Goal: Task Accomplishment & Management: Complete application form

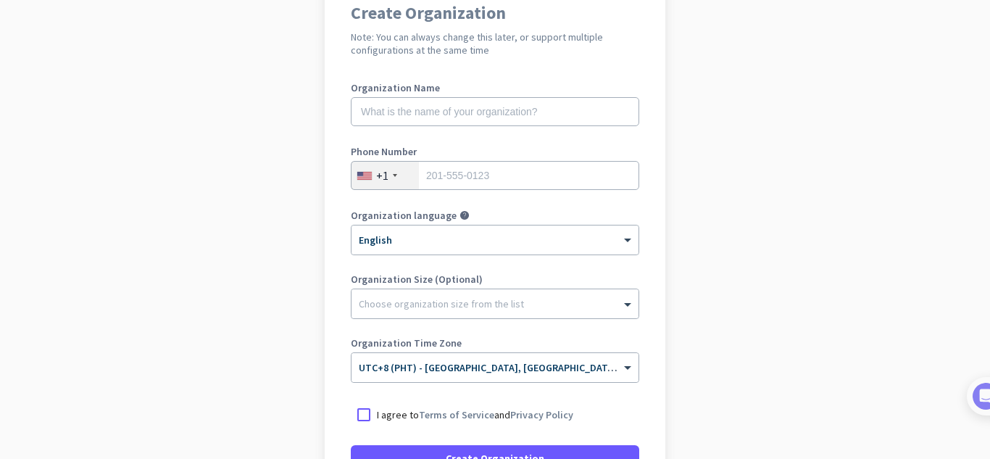
scroll to position [145, 0]
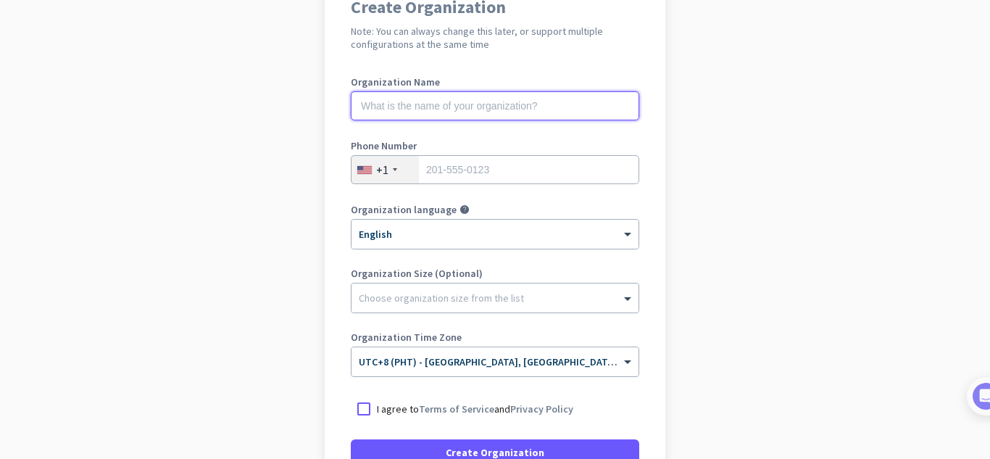
click at [491, 105] on input "text" at bounding box center [495, 105] width 289 height 29
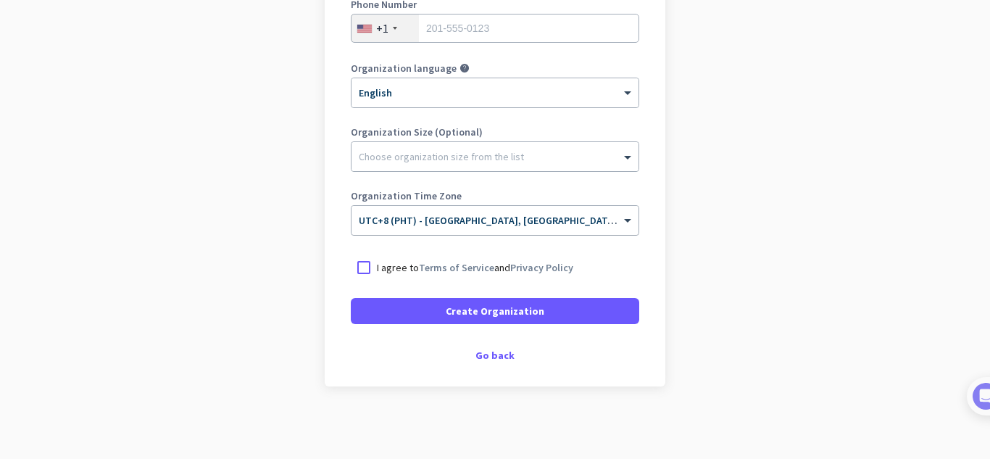
scroll to position [214, 0]
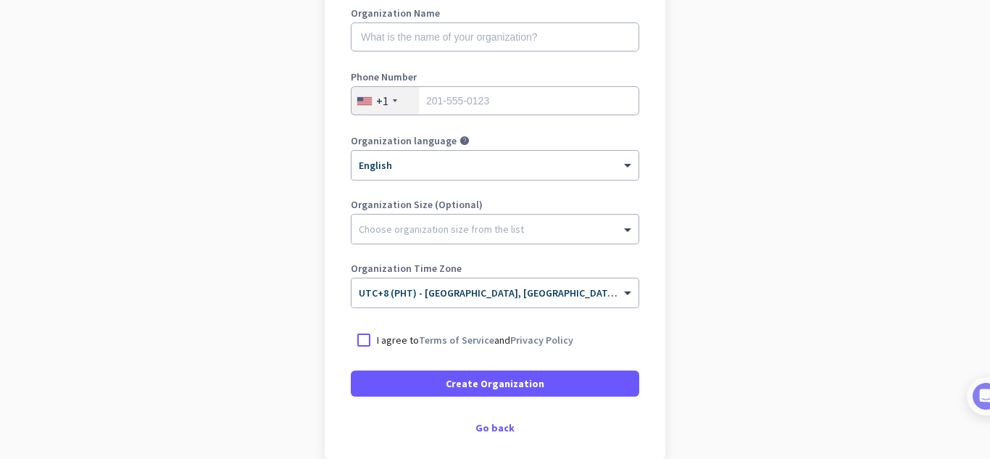
click at [386, 108] on div "+1" at bounding box center [385, 101] width 67 height 28
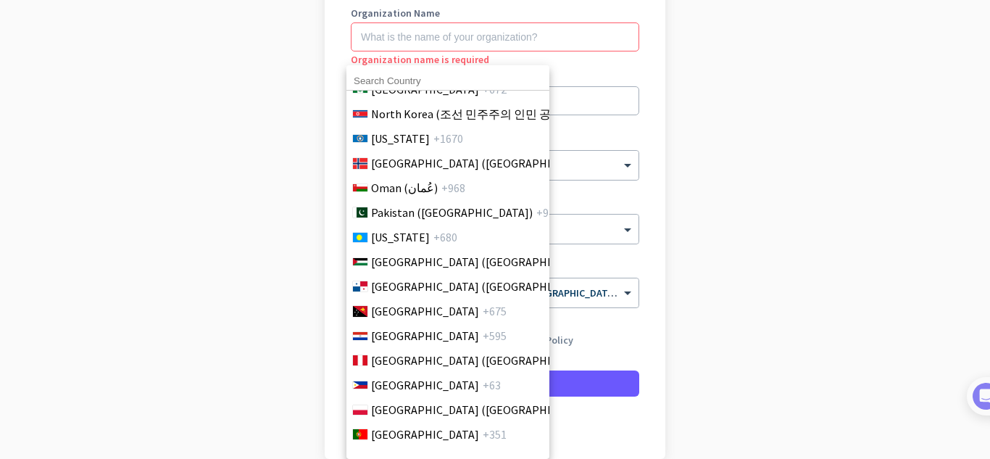
scroll to position [4060, 0]
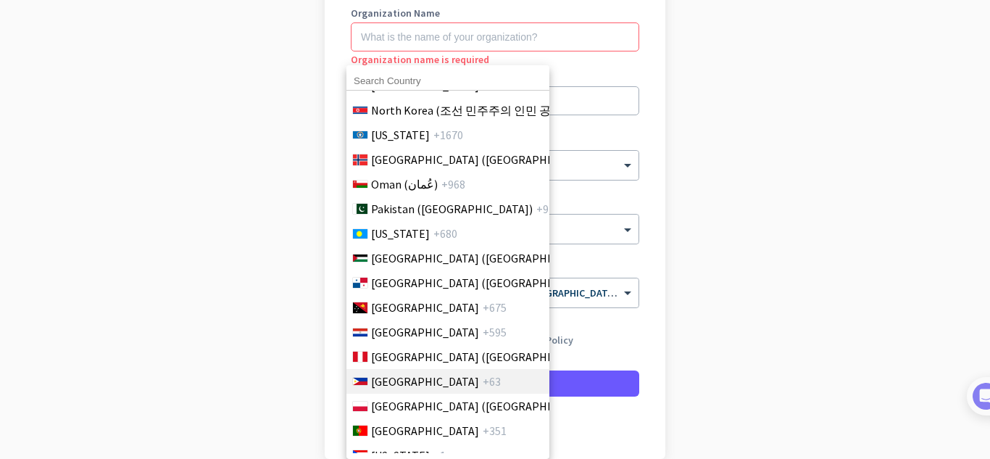
click at [395, 378] on span "[GEOGRAPHIC_DATA]" at bounding box center [425, 381] width 108 height 17
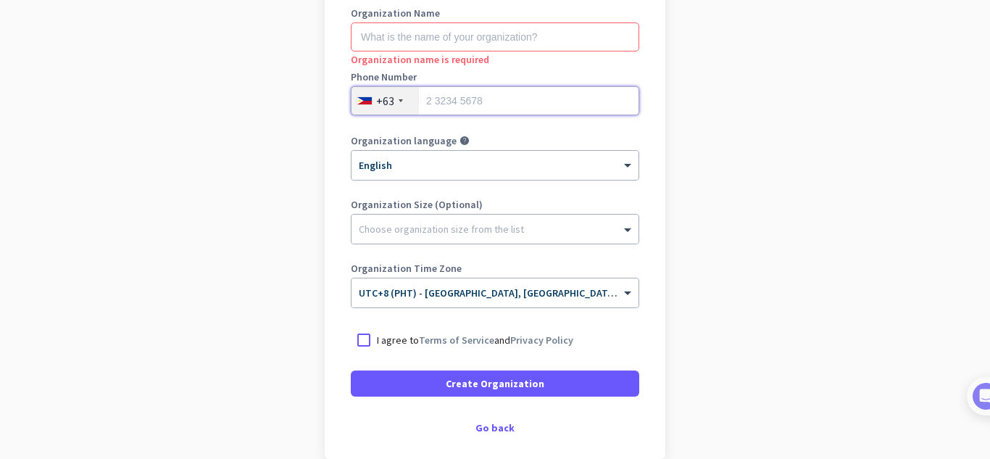
click at [449, 99] on input "tel" at bounding box center [495, 100] width 289 height 29
type input "09565901362"
click at [425, 34] on input "text" at bounding box center [495, 36] width 289 height 29
click at [454, 29] on input "text" at bounding box center [495, 36] width 289 height 29
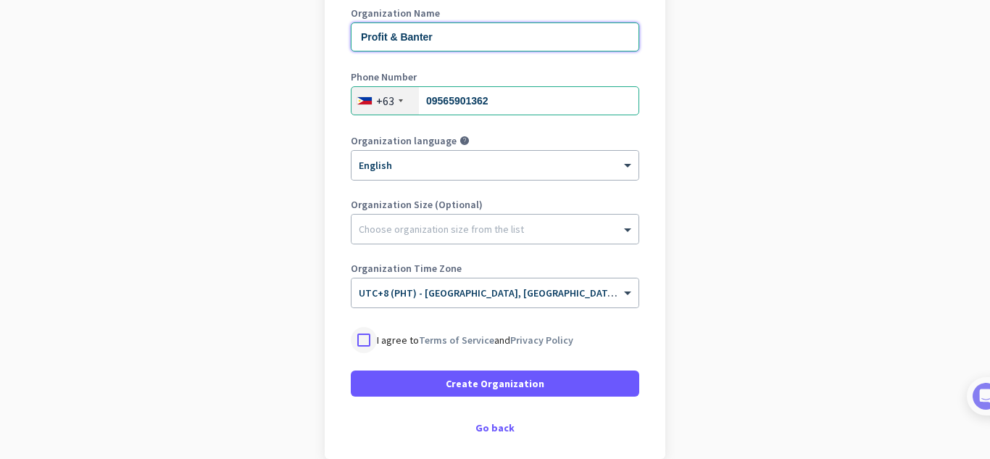
type input "Profit & Banter"
click at [358, 339] on div at bounding box center [364, 340] width 26 height 26
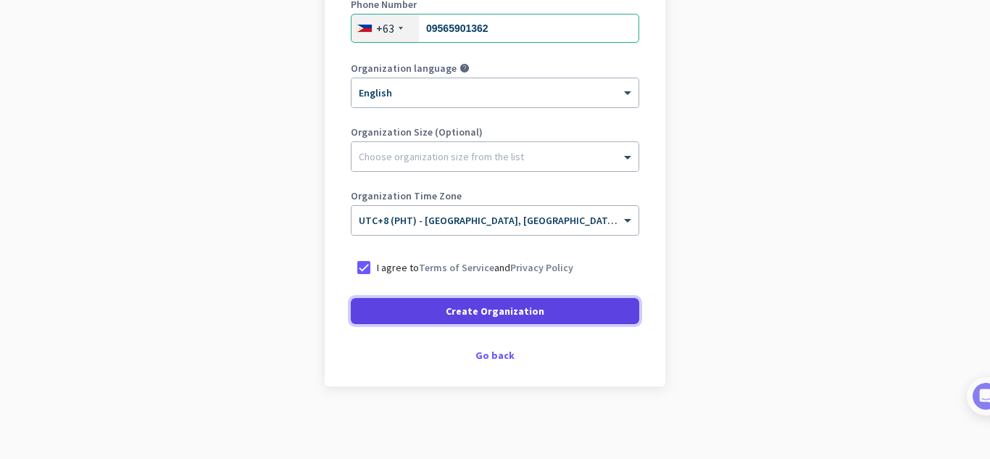
click at [476, 307] on span "Create Organization" at bounding box center [495, 311] width 99 height 14
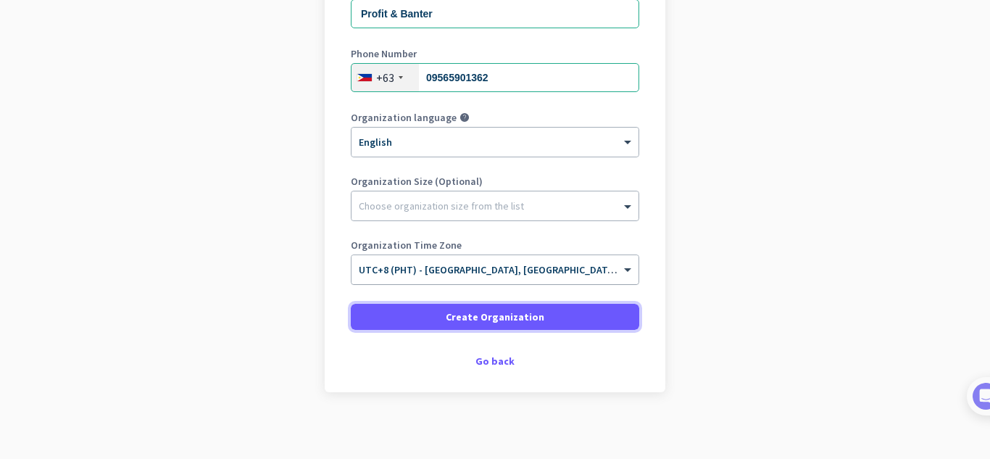
scroll to position [243, 0]
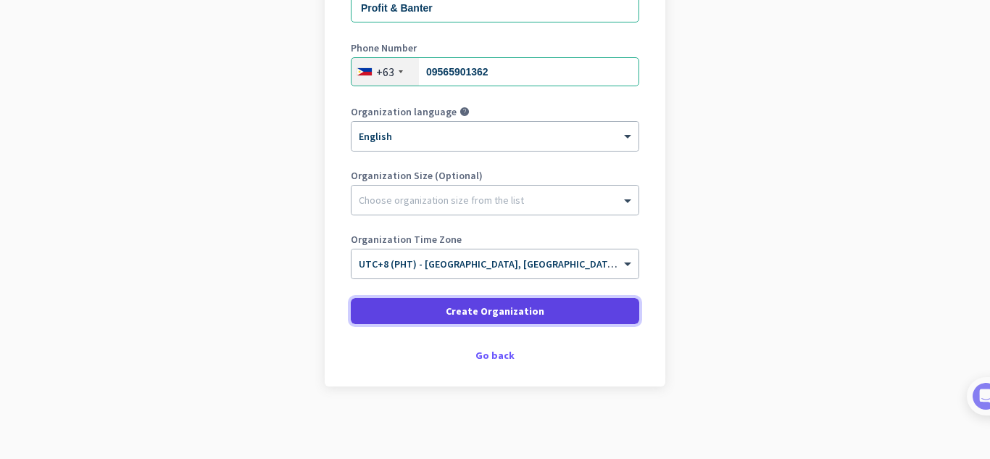
click at [490, 311] on span "Create Organization" at bounding box center [495, 311] width 99 height 14
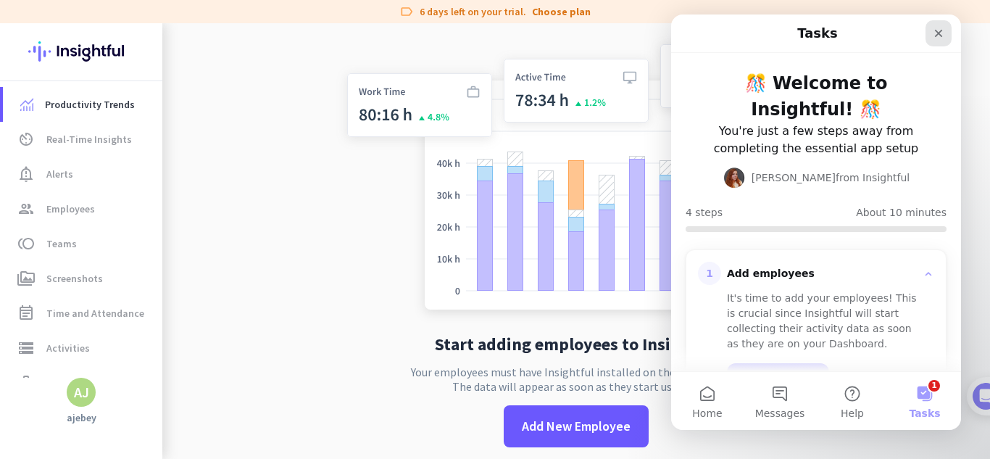
click at [938, 24] on div "Close" at bounding box center [939, 33] width 26 height 26
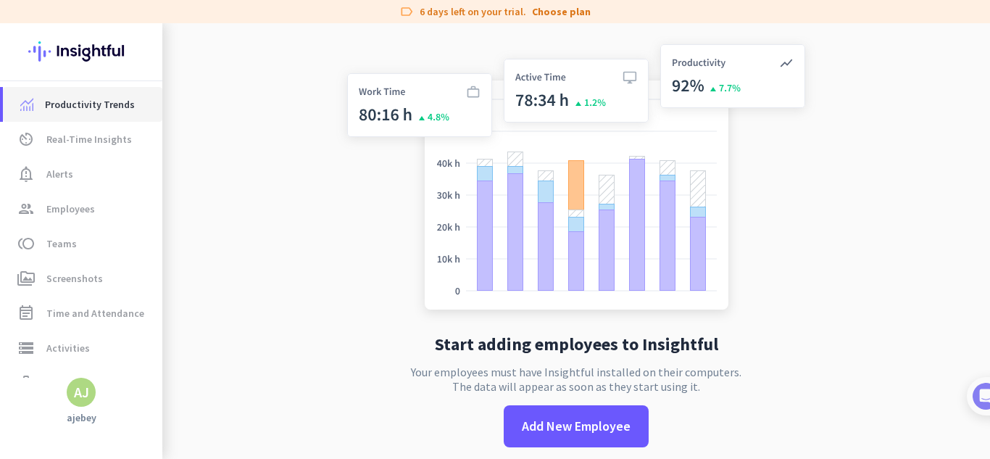
click at [112, 98] on span "Productivity Trends" at bounding box center [90, 104] width 90 height 17
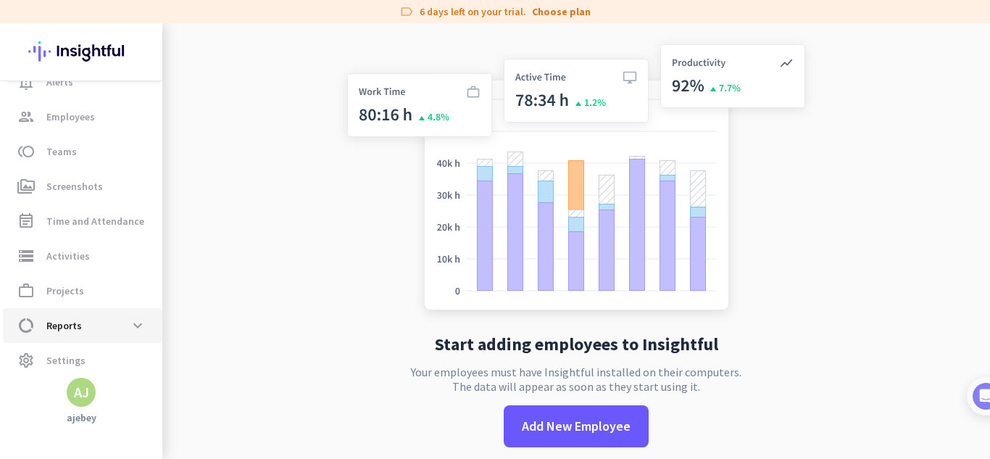
scroll to position [98, 0]
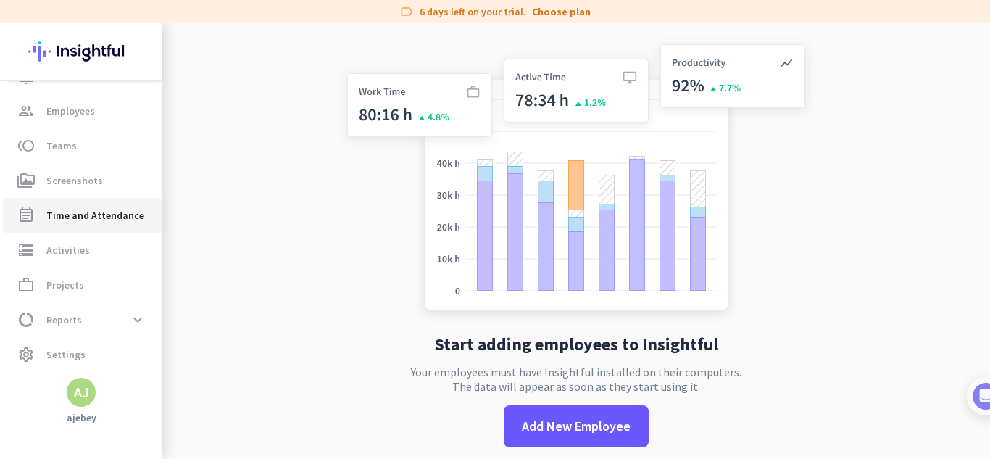
click at [109, 214] on span "Time and Attendance" at bounding box center [95, 215] width 98 height 17
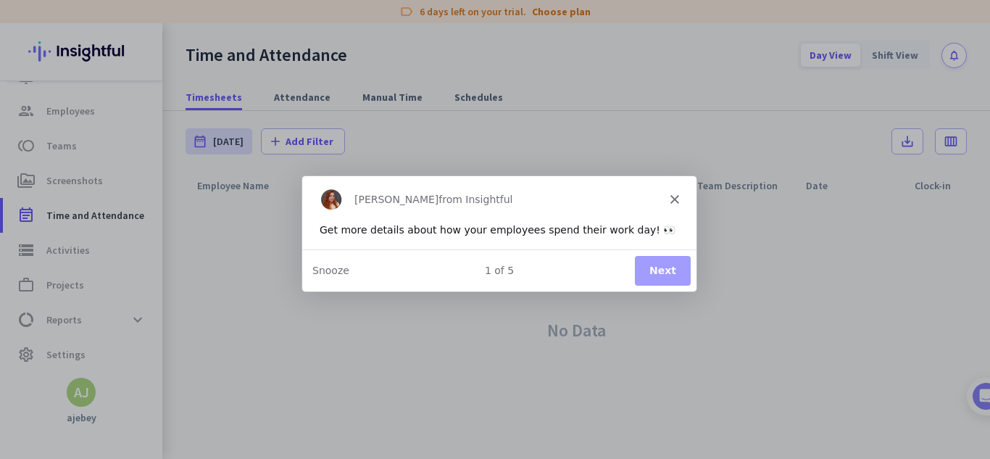
click at [675, 199] on polygon "Close" at bounding box center [674, 198] width 9 height 9
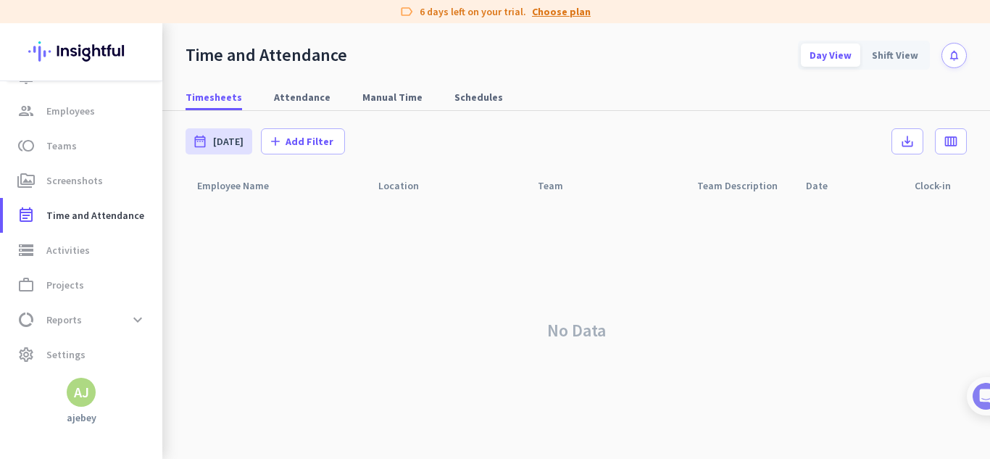
click at [563, 15] on link "Choose plan" at bounding box center [561, 11] width 59 height 14
